Goal: Task Accomplishment & Management: Manage account settings

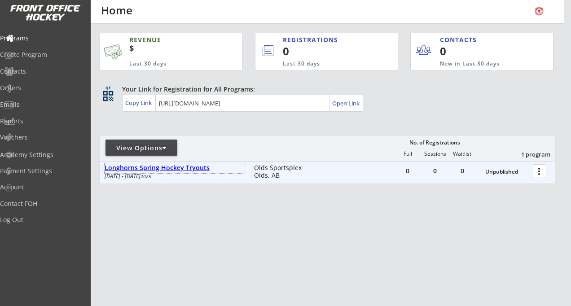
click at [166, 169] on div "Longhorns Spring Hockey Tryouts" at bounding box center [175, 168] width 140 height 8
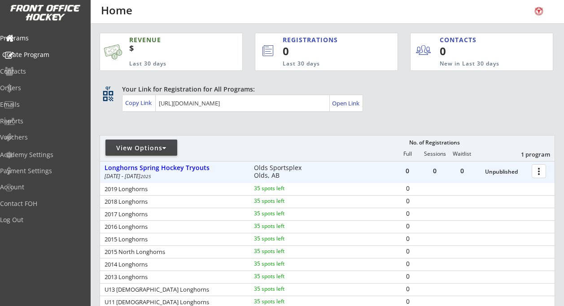
click at [41, 56] on div "Create Program" at bounding box center [42, 55] width 81 height 6
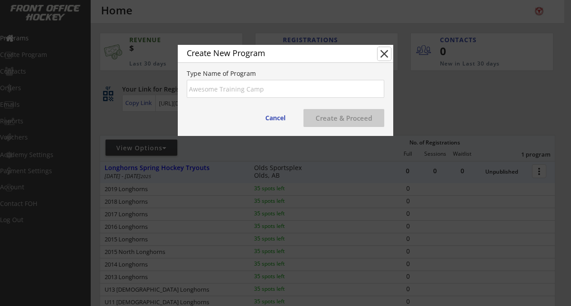
click at [384, 55] on button "close" at bounding box center [383, 53] width 13 height 13
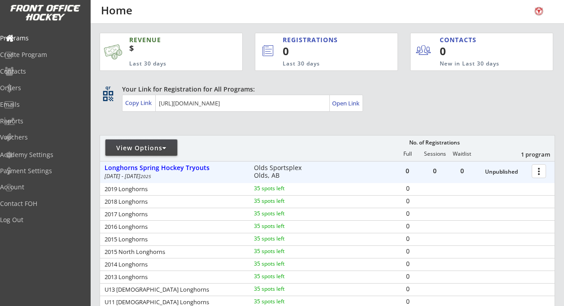
click at [165, 144] on div "View Options" at bounding box center [141, 148] width 72 height 9
select select ""Upcoming Programs""
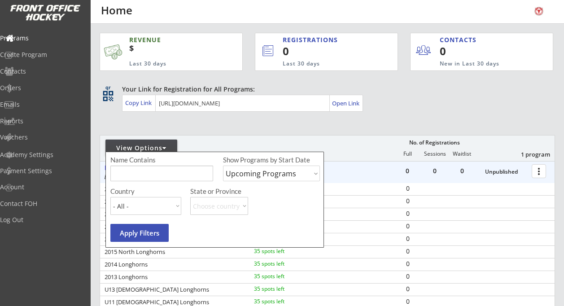
click at [204, 126] on div "REVENUE $ Last 30 days REGISTRATIONS 0 Last 30 days CONTACTS 0 New in Last 30 d…" at bounding box center [327, 214] width 455 height 380
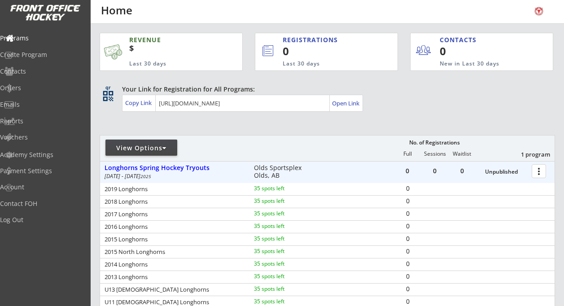
click at [541, 167] on div at bounding box center [540, 171] width 16 height 16
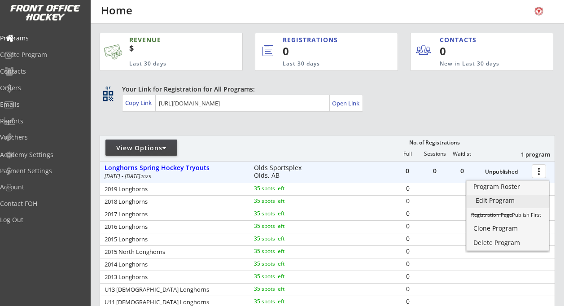
click at [502, 202] on div "Edit Program" at bounding box center [508, 200] width 64 height 6
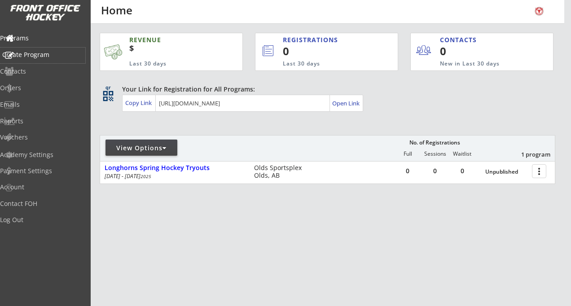
click at [43, 55] on div "Create Program" at bounding box center [42, 55] width 81 height 6
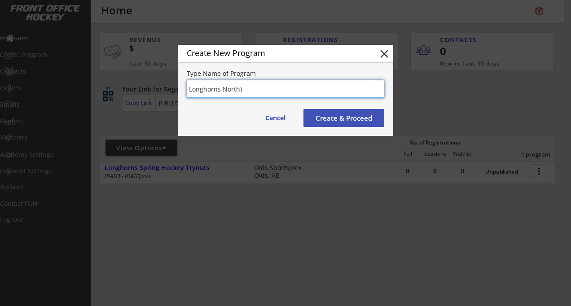
click at [223, 88] on input "input" at bounding box center [285, 89] width 197 height 18
click at [249, 90] on input "input" at bounding box center [285, 89] width 197 height 18
type input "Longhorns (North) Spring Hockey Tryouts"
click at [329, 114] on button "Create & Proceed" at bounding box center [343, 118] width 81 height 18
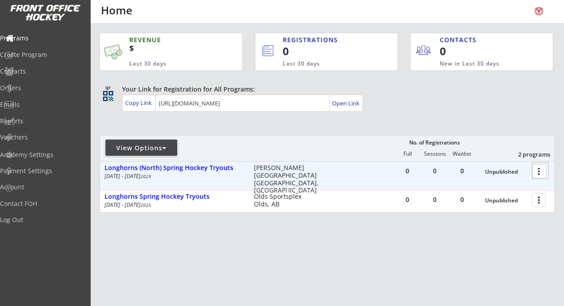
click at [541, 169] on div at bounding box center [540, 171] width 16 height 16
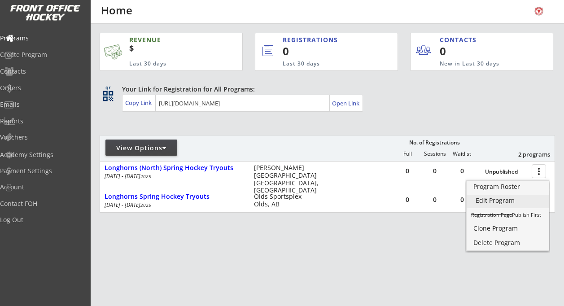
click at [504, 201] on div "Edit Program" at bounding box center [508, 200] width 64 height 6
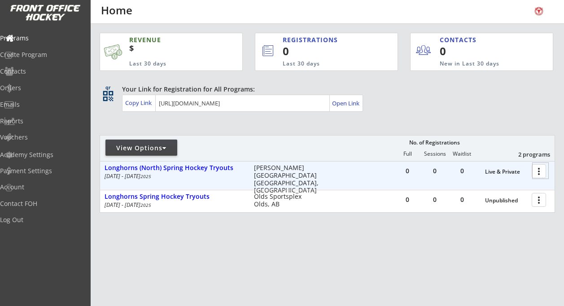
click at [543, 170] on div at bounding box center [540, 171] width 16 height 16
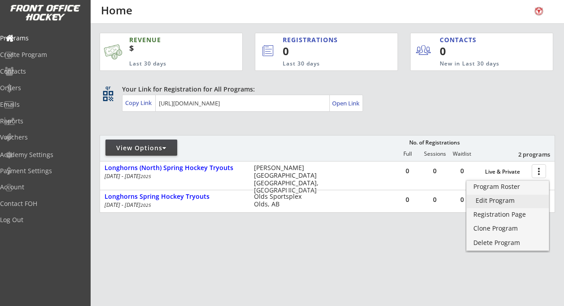
click at [504, 199] on div "Edit Program" at bounding box center [508, 200] width 64 height 6
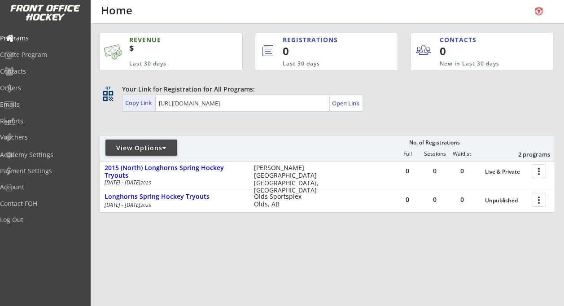
click at [145, 103] on div "Copy Link" at bounding box center [139, 103] width 28 height 8
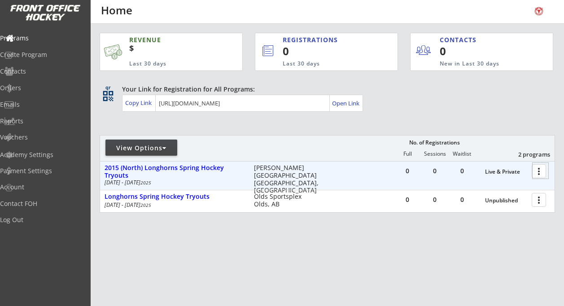
click at [541, 173] on div at bounding box center [540, 171] width 16 height 16
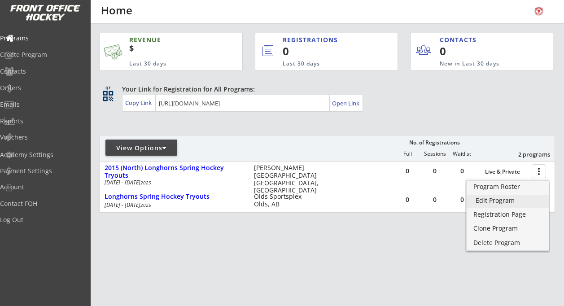
click at [504, 201] on div "Edit Program" at bounding box center [508, 200] width 64 height 6
